Goal: Task Accomplishment & Management: Use online tool/utility

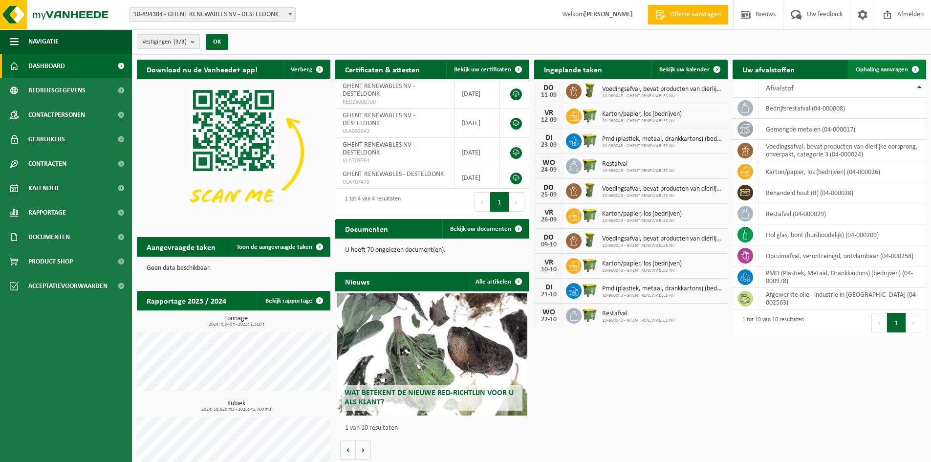
click at [893, 67] on span "Ophaling aanvragen" at bounding box center [882, 69] width 52 height 6
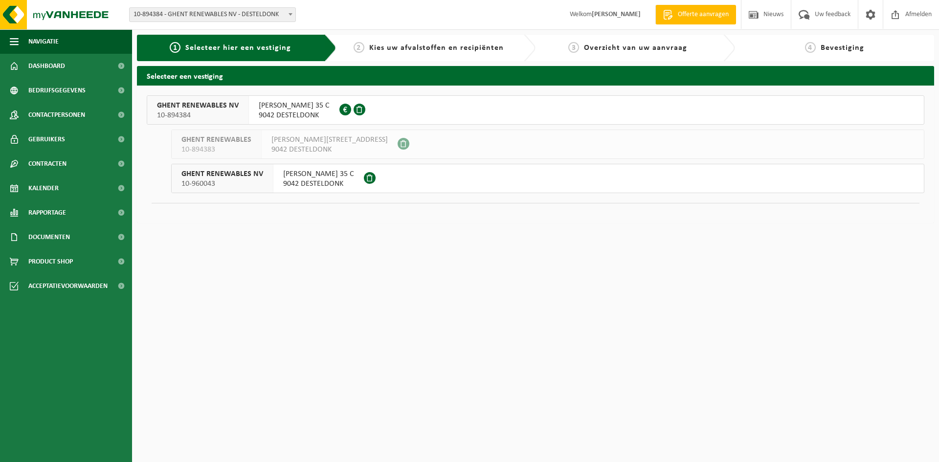
click at [324, 109] on span "CHRISTOFFEL COLUMBUSLAAN 35 C" at bounding box center [294, 106] width 71 height 10
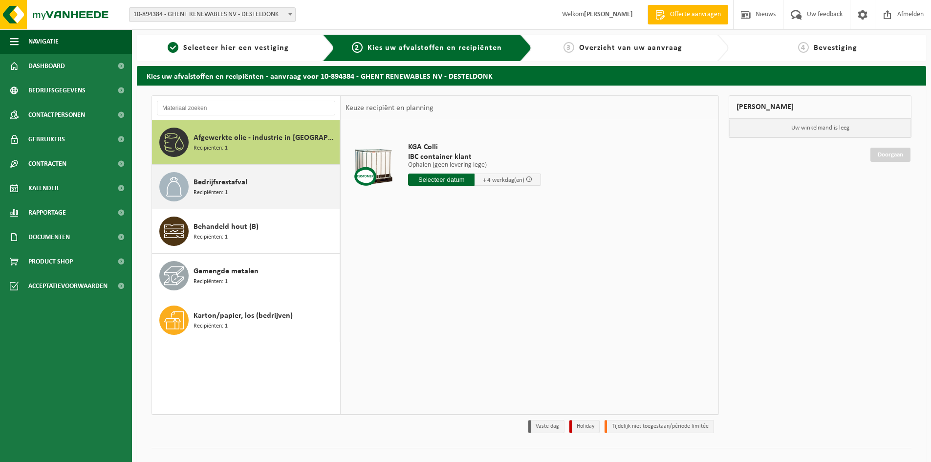
click at [241, 196] on div "Bedrijfsrestafval Recipiënten: 1" at bounding box center [266, 186] width 144 height 29
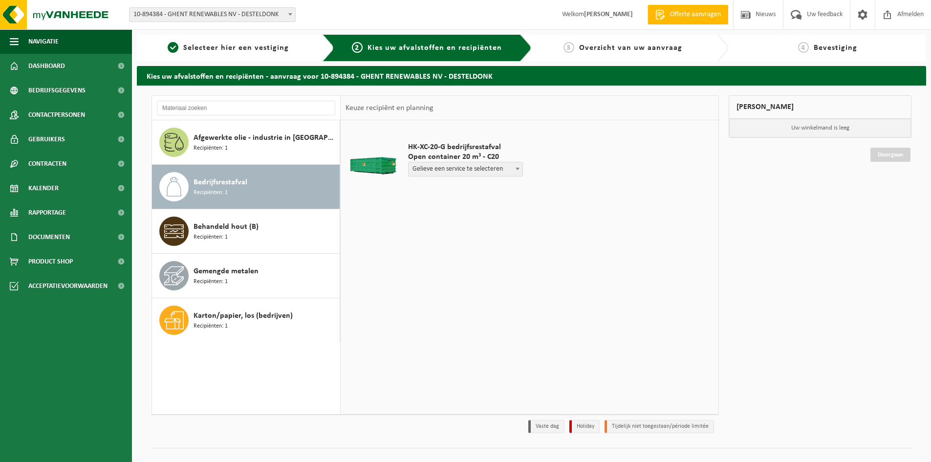
click at [495, 160] on span "Open container 20 m³ - C20" at bounding box center [465, 157] width 115 height 10
click at [496, 174] on span "Gelieve een service te selecteren" at bounding box center [466, 169] width 114 height 14
select select "P2PL-VEL-095698_HK-XC-20-GN-00_04-000008_46"
click at [433, 195] on div "HK-XC-20-G bedrijfsrestafval Open container 20 m³ - C20 Gelieve een service te …" at bounding box center [474, 170] width 143 height 76
click at [433, 192] on input "text" at bounding box center [441, 187] width 66 height 12
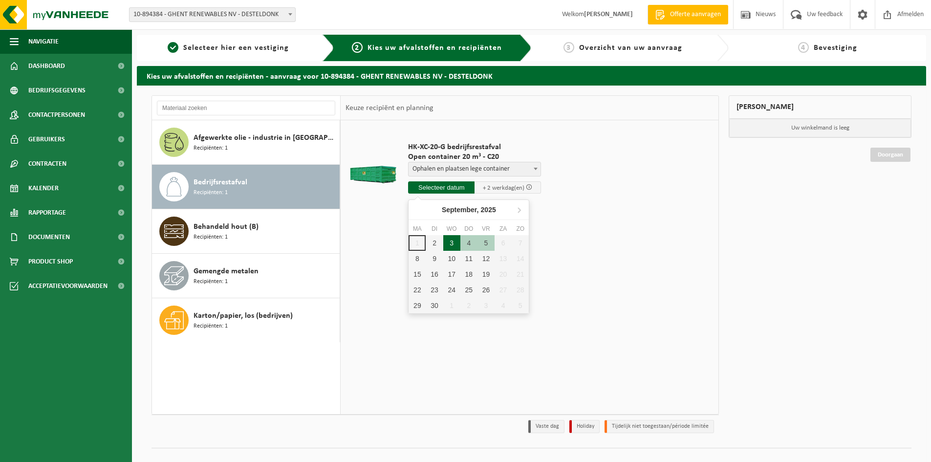
click at [456, 242] on div "3" at bounding box center [451, 243] width 17 height 16
type input "Van 2025-09-03"
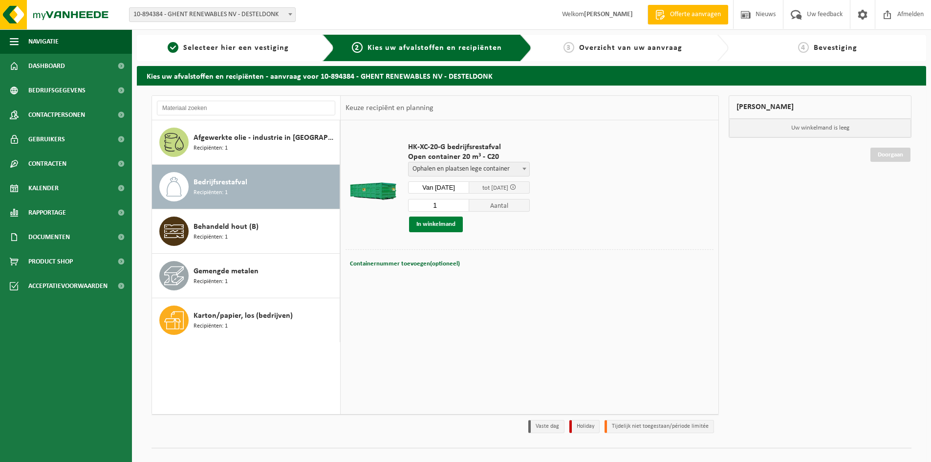
click at [448, 222] on button "In winkelmand" at bounding box center [436, 225] width 54 height 16
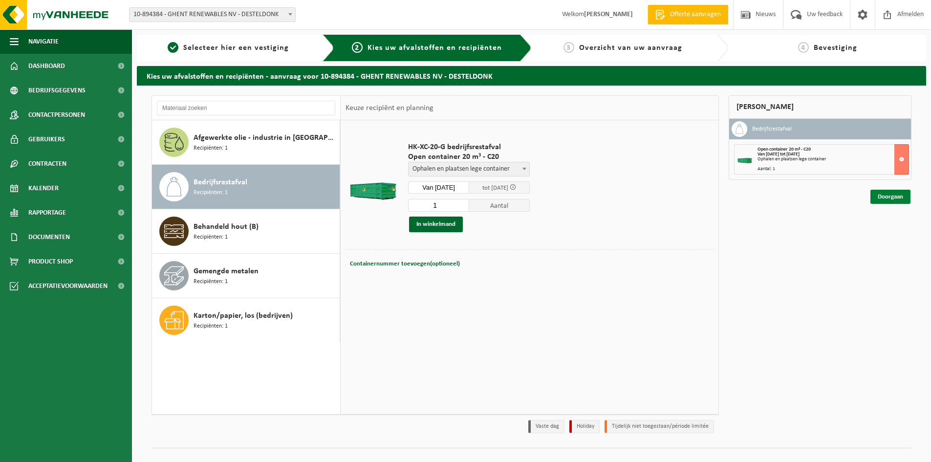
click at [885, 195] on link "Doorgaan" at bounding box center [891, 197] width 40 height 14
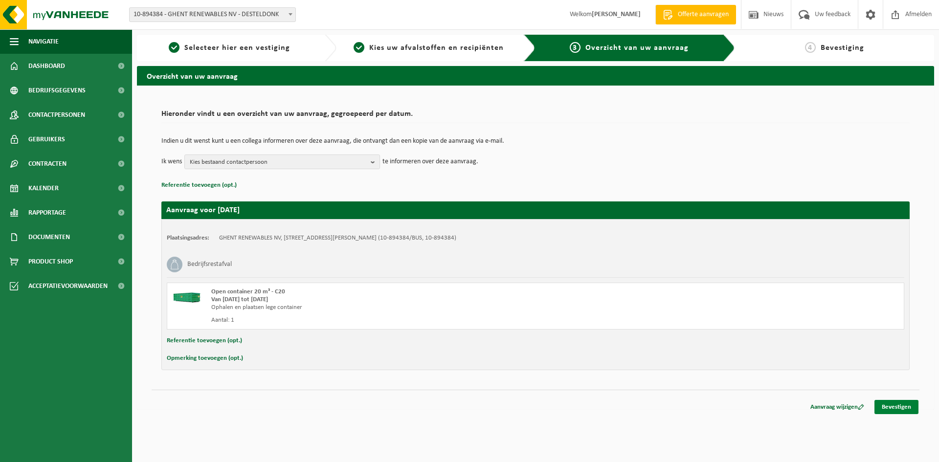
click at [906, 407] on link "Bevestigen" at bounding box center [896, 407] width 44 height 14
